Goal: Task Accomplishment & Management: Use online tool/utility

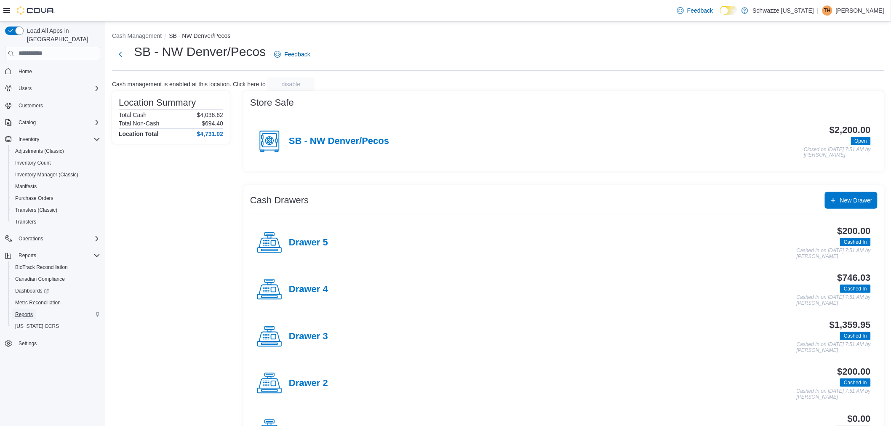
click at [27, 311] on span "Reports" at bounding box center [24, 314] width 18 height 7
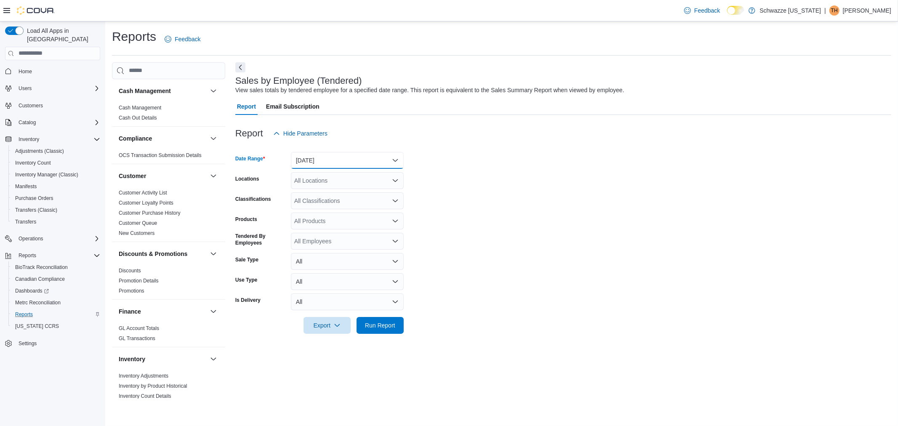
click at [326, 160] on button "[DATE]" at bounding box center [347, 160] width 113 height 17
click at [308, 195] on span "[DATE]" at bounding box center [352, 194] width 96 height 10
click at [390, 327] on span "Run Report" at bounding box center [380, 325] width 30 height 8
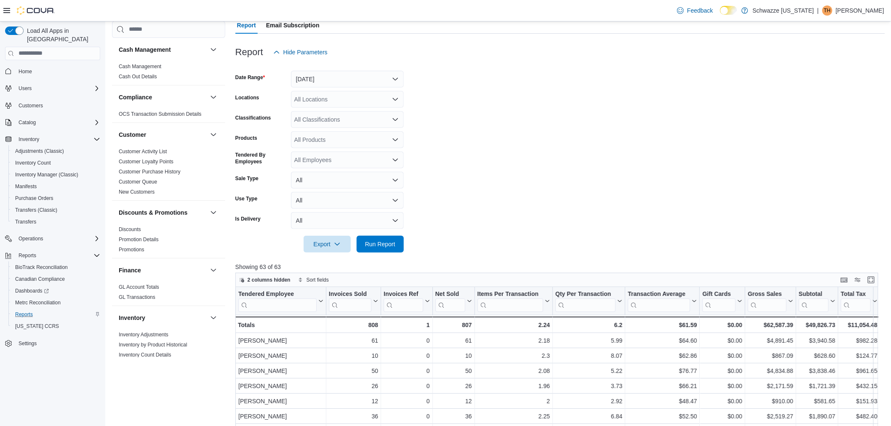
scroll to position [275, 0]
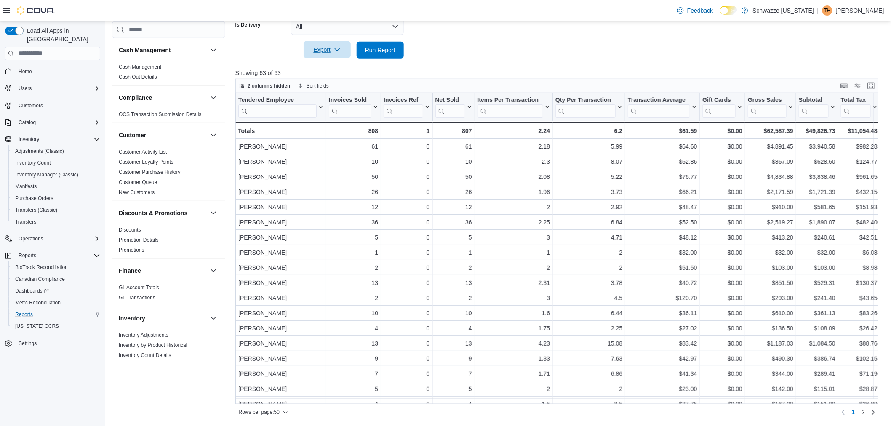
click at [339, 48] on icon "button" at bounding box center [337, 49] width 7 height 7
click at [343, 64] on span "Export to Excel" at bounding box center [328, 67] width 38 height 7
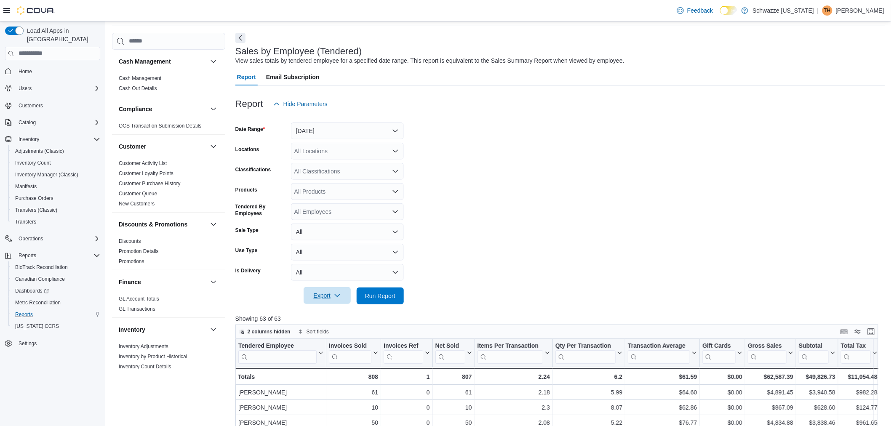
scroll to position [0, 0]
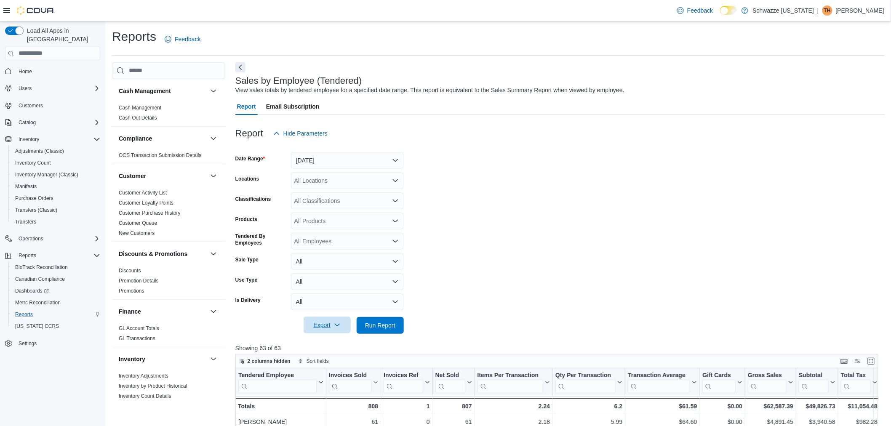
click at [349, 195] on div "All Classifications" at bounding box center [347, 200] width 113 height 17
click at [550, 196] on form "Date Range [DATE] Locations All Locations Classifications All Classifications P…" at bounding box center [559, 238] width 649 height 192
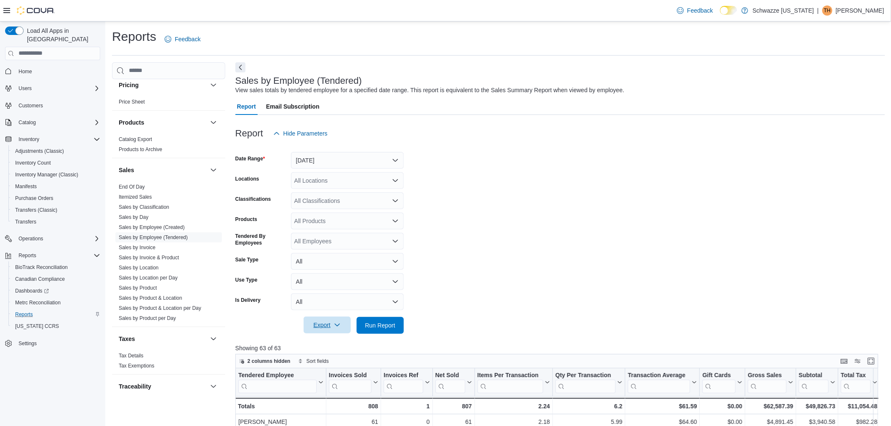
scroll to position [514, 0]
click at [146, 259] on link "Sales by Location" at bounding box center [139, 261] width 40 height 6
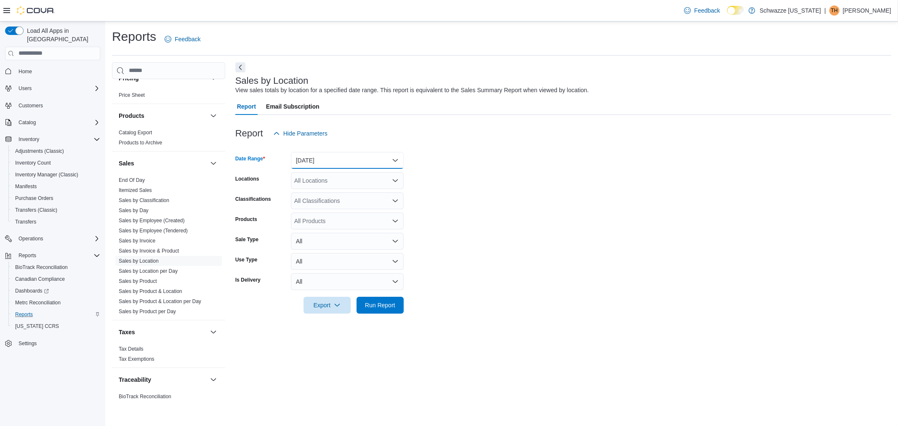
click at [356, 168] on button "[DATE]" at bounding box center [347, 160] width 113 height 17
click at [311, 194] on span "[DATE]" at bounding box center [352, 194] width 96 height 10
click at [380, 309] on span "Run Report" at bounding box center [380, 304] width 37 height 17
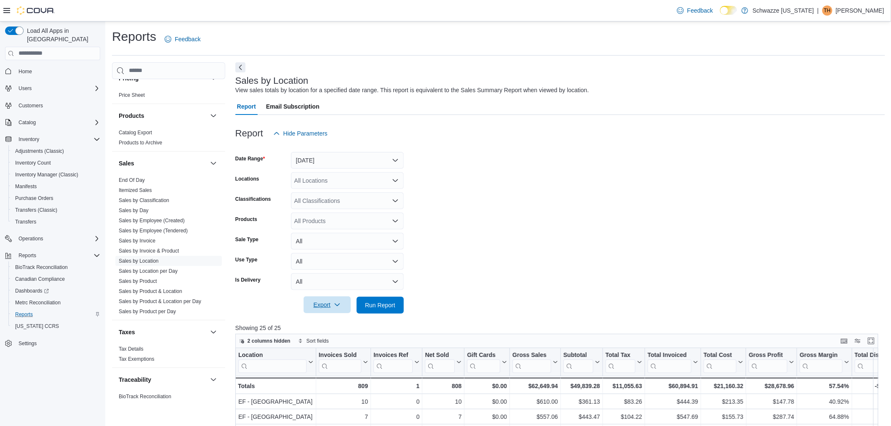
click at [334, 306] on icon "button" at bounding box center [337, 304] width 7 height 7
click at [334, 321] on span "Export to Excel" at bounding box center [328, 321] width 38 height 7
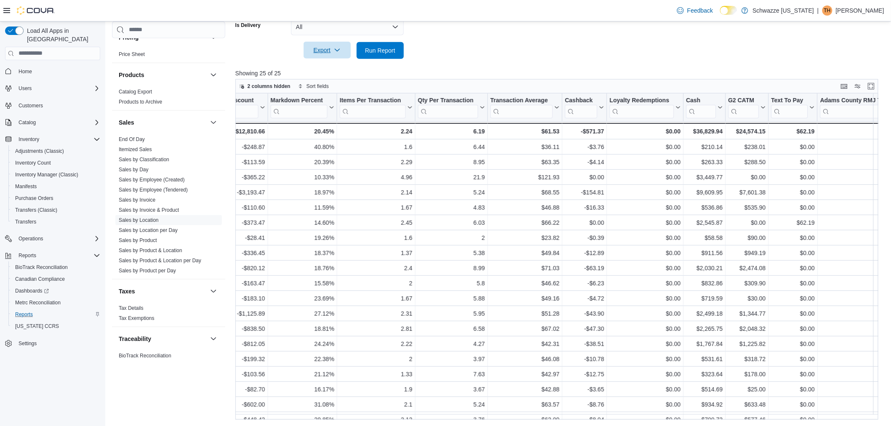
scroll to position [0, 597]
